Goal: Transaction & Acquisition: Download file/media

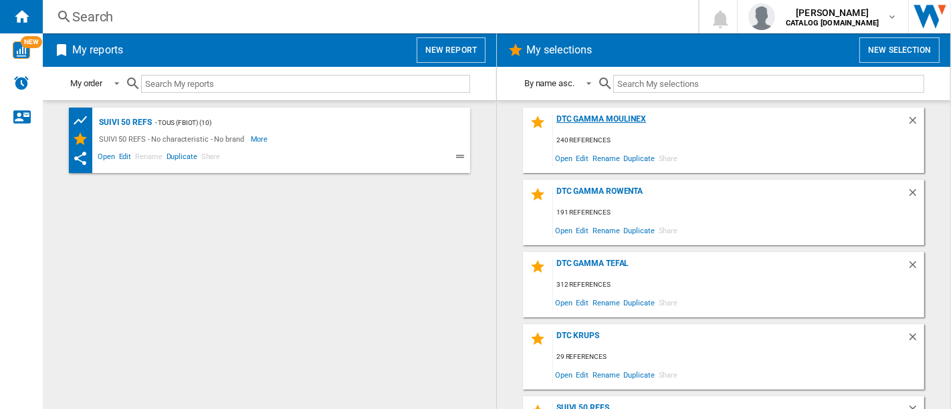
click at [629, 119] on div "DTC GAMMA MOULINEX" at bounding box center [730, 123] width 354 height 18
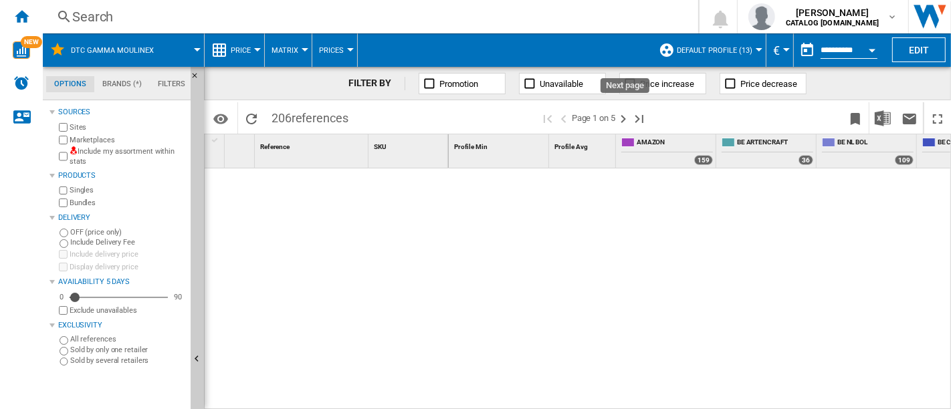
click at [709, 56] on button "Default profile (13)" at bounding box center [718, 49] width 82 height 33
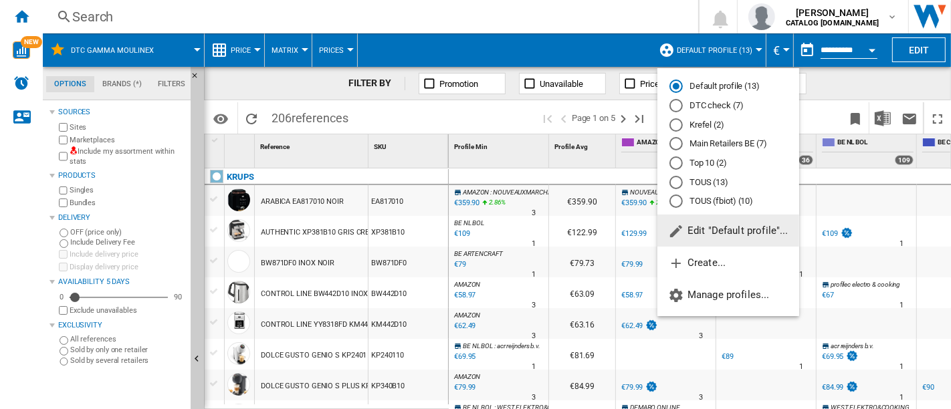
click at [709, 107] on md-radio-button "DTC check (7)" at bounding box center [729, 106] width 118 height 13
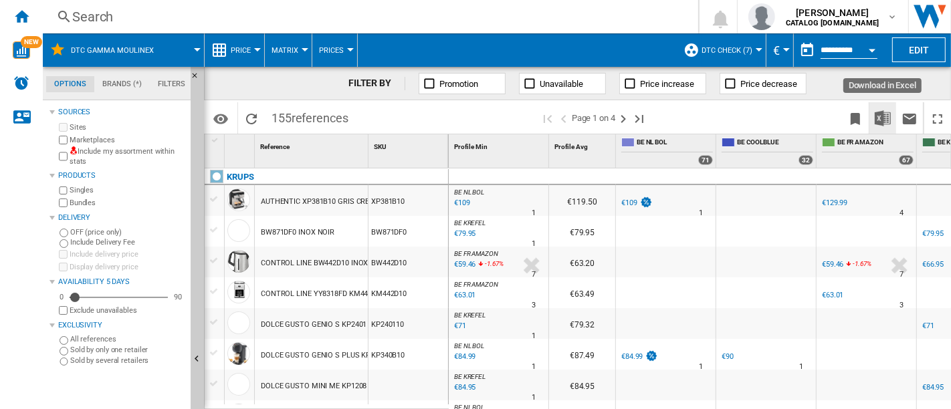
click at [889, 115] on img "Download in Excel" at bounding box center [883, 118] width 16 height 16
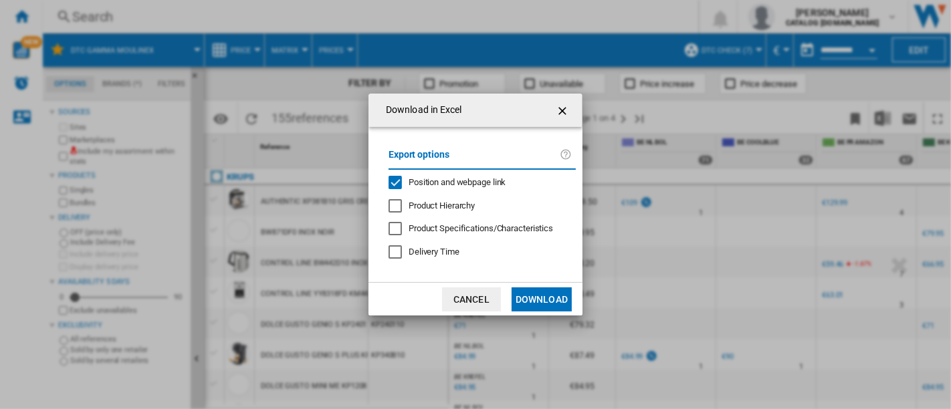
click at [389, 184] on div "Position and webpage link" at bounding box center [395, 182] width 13 height 13
click at [528, 291] on button "Download" at bounding box center [542, 300] width 60 height 24
